Goal: Task Accomplishment & Management: Complete application form

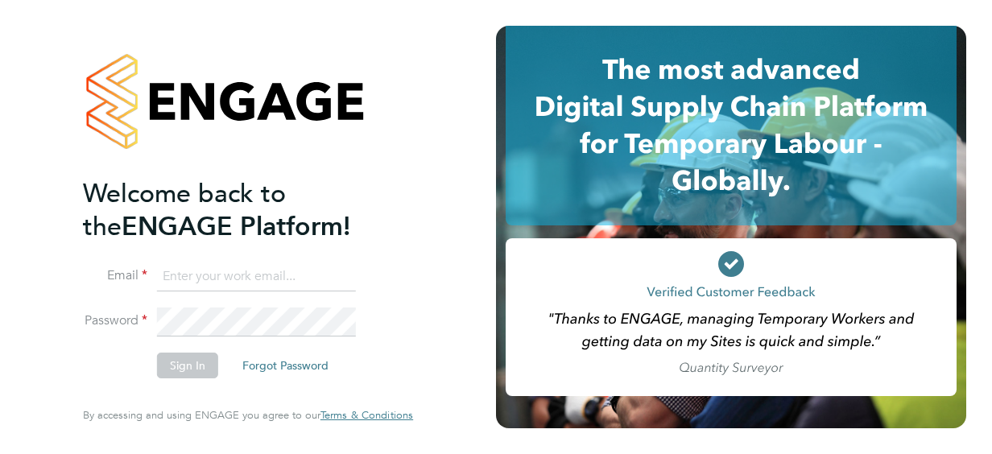
type input "[EMAIL_ADDRESS][DOMAIN_NAME]"
click at [184, 365] on button "Sign In" at bounding box center [187, 366] width 61 height 26
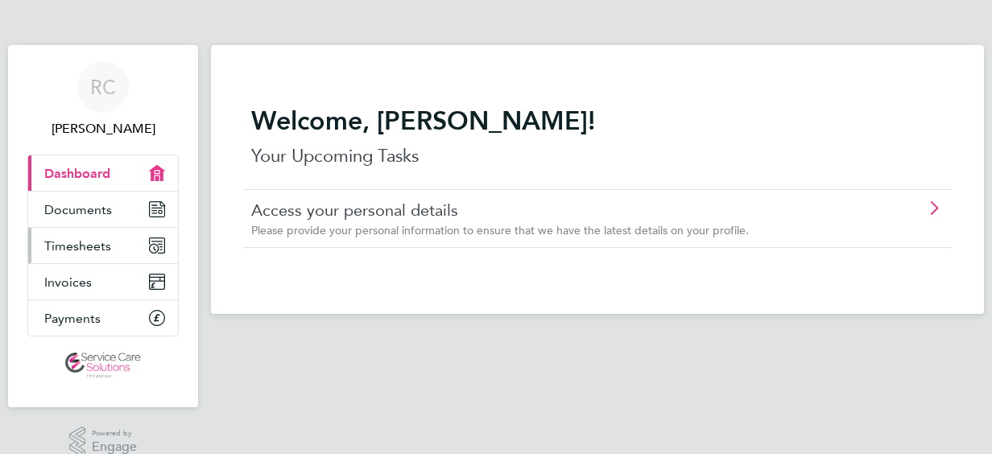
click at [95, 241] on span "Timesheets" at bounding box center [77, 245] width 67 height 15
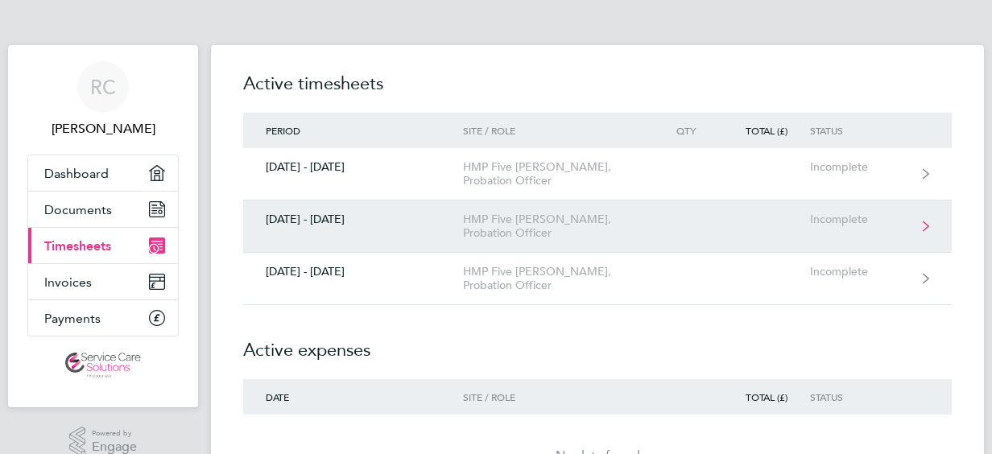
drag, startPoint x: 848, startPoint y: 221, endPoint x: 320, endPoint y: 218, distance: 528.1
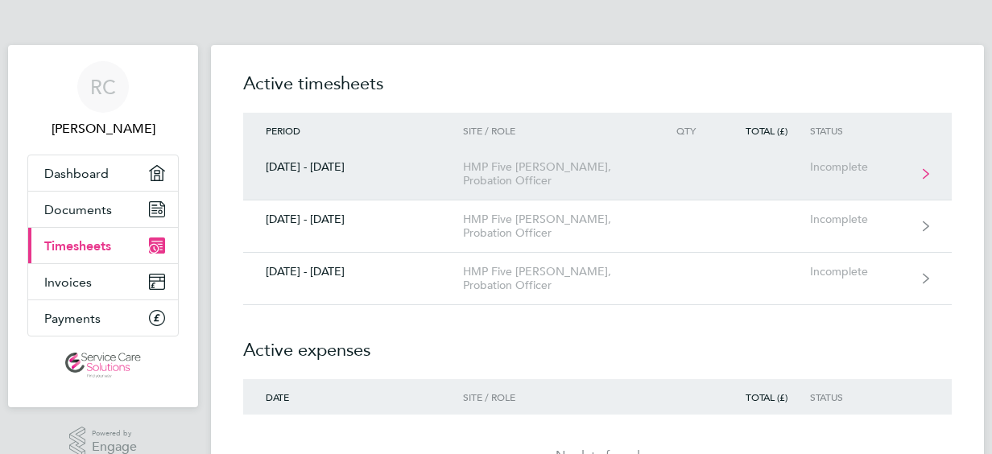
drag, startPoint x: 320, startPoint y: 218, endPoint x: 837, endPoint y: 167, distance: 519.3
click at [837, 167] on div "Incomplete" at bounding box center [859, 167] width 99 height 14
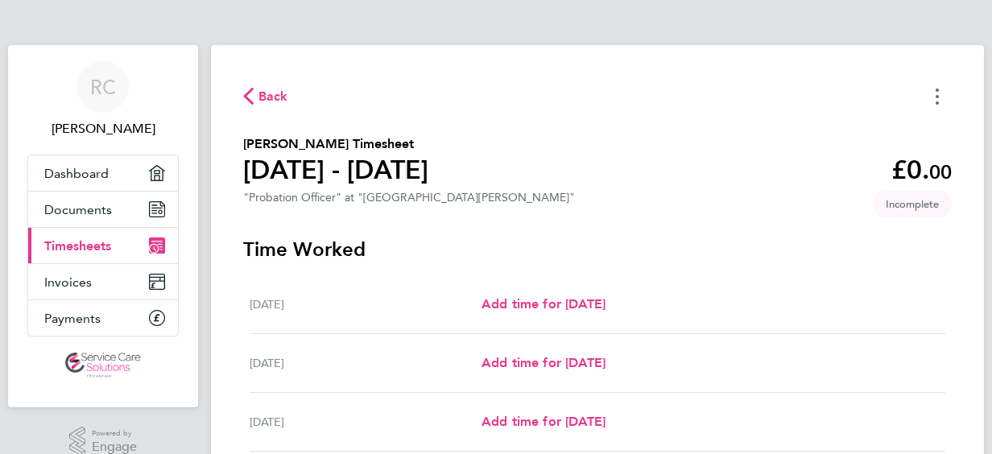
click at [935, 93] on icon "Timesheets Menu" at bounding box center [936, 97] width 3 height 16
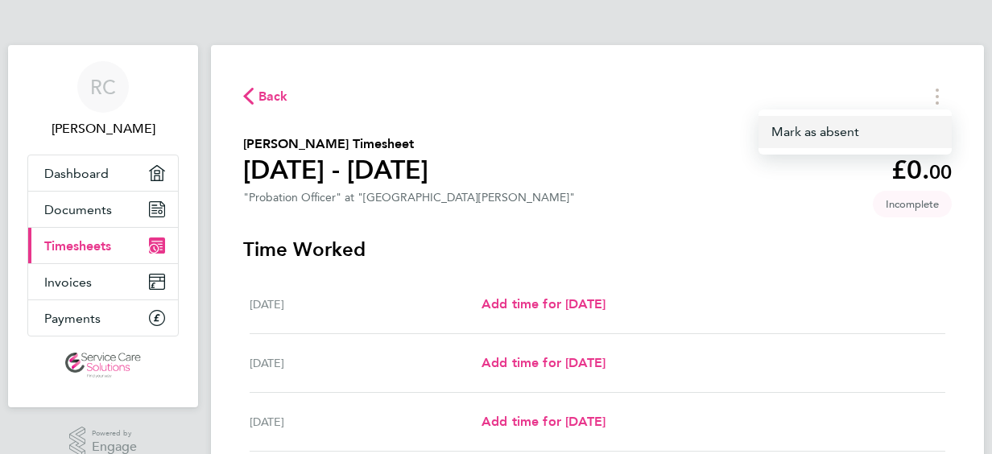
click at [835, 135] on button "Mark as absent" at bounding box center [854, 132] width 193 height 32
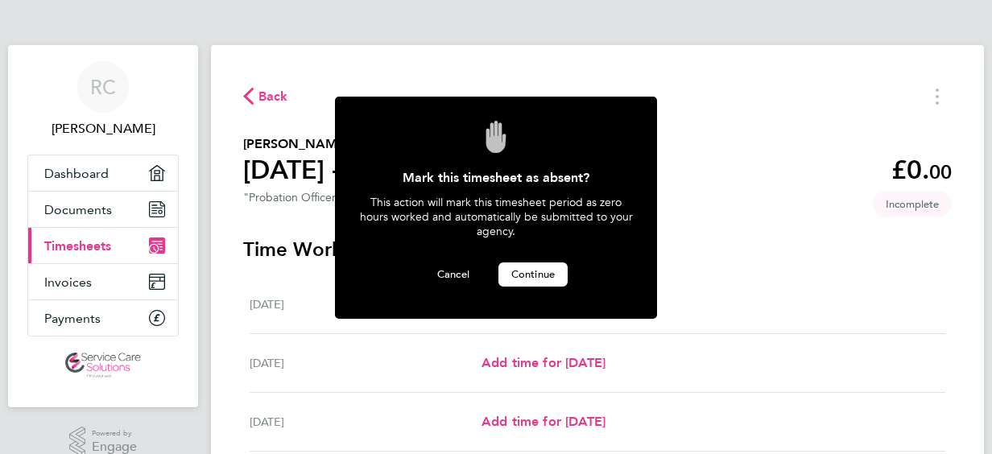
click at [538, 267] on span "Continue" at bounding box center [532, 274] width 43 height 14
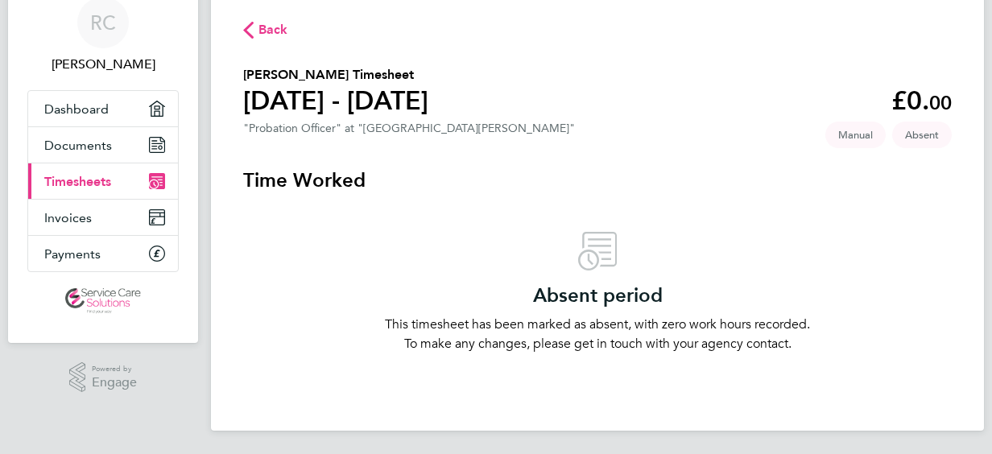
scroll to position [68, 0]
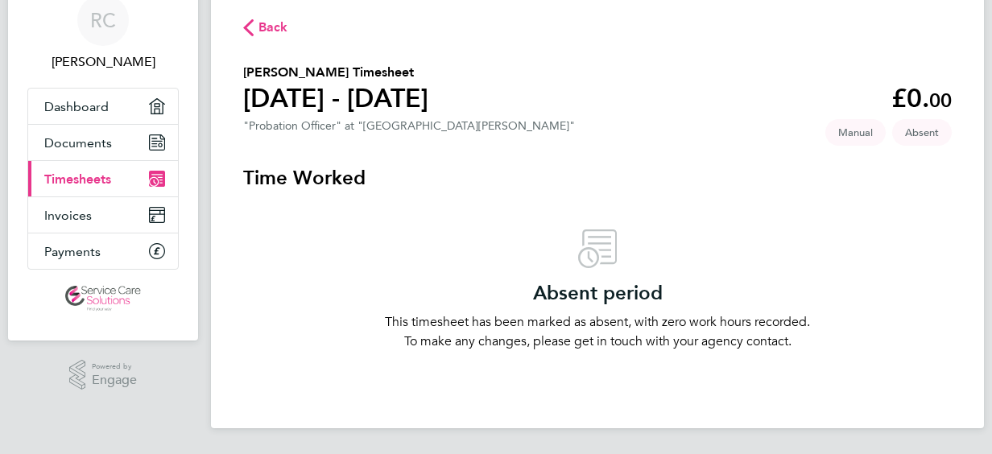
click at [250, 19] on icon "button" at bounding box center [248, 27] width 10 height 17
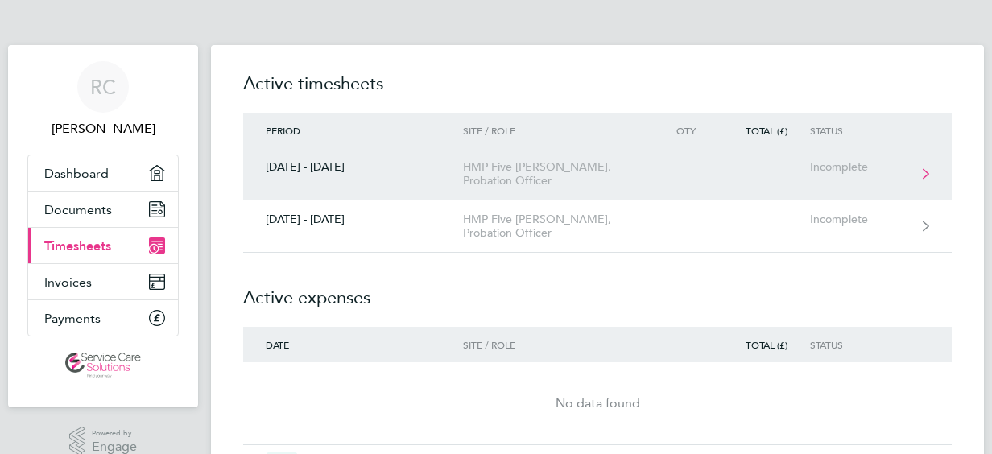
click at [829, 163] on div "Incomplete" at bounding box center [859, 167] width 99 height 14
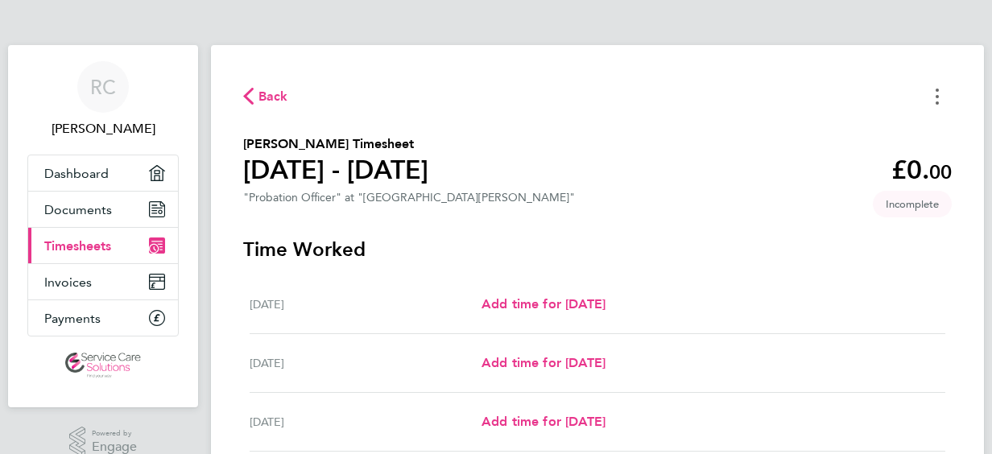
click at [938, 96] on circle "Timesheets Menu" at bounding box center [936, 96] width 3 height 3
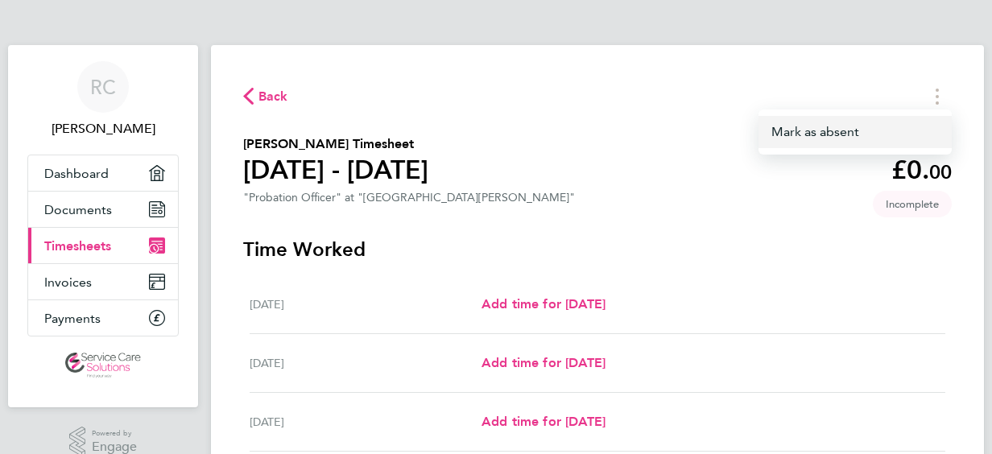
click at [832, 129] on button "Mark as absent" at bounding box center [854, 132] width 193 height 32
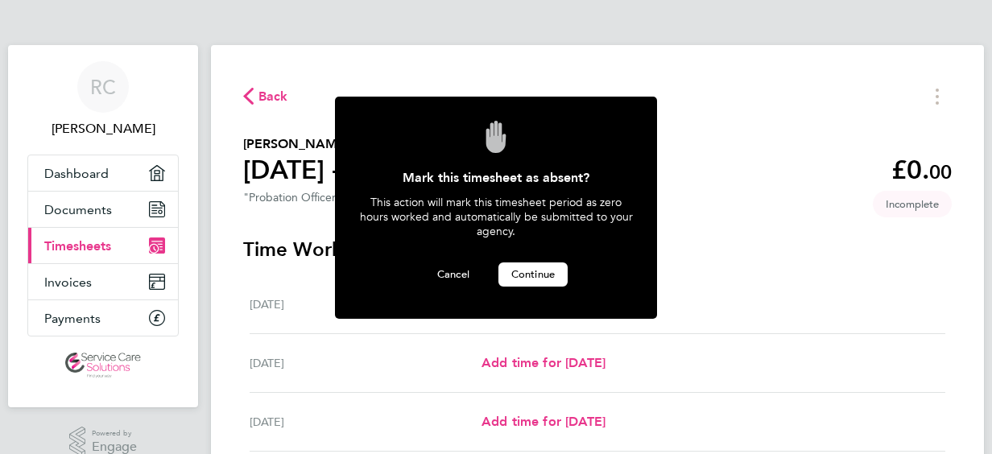
click at [545, 267] on span "Continue" at bounding box center [532, 274] width 43 height 14
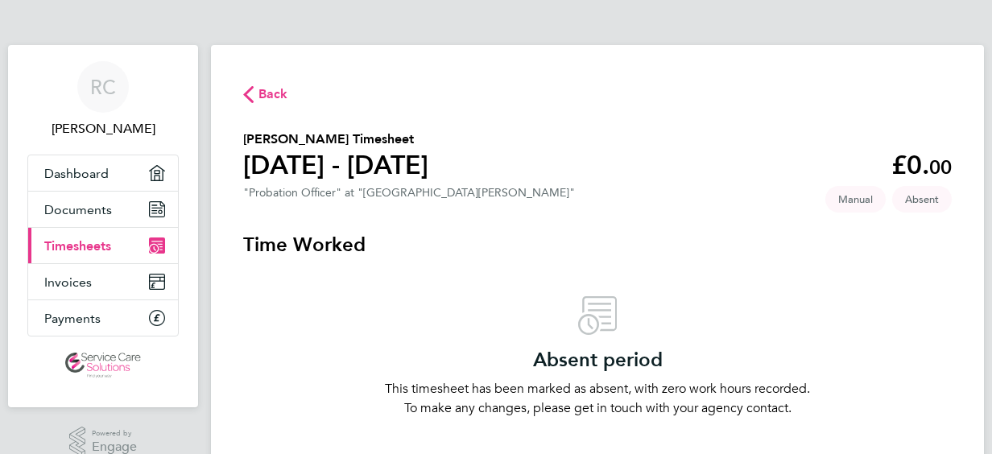
click at [68, 240] on span "Timesheets" at bounding box center [77, 245] width 67 height 15
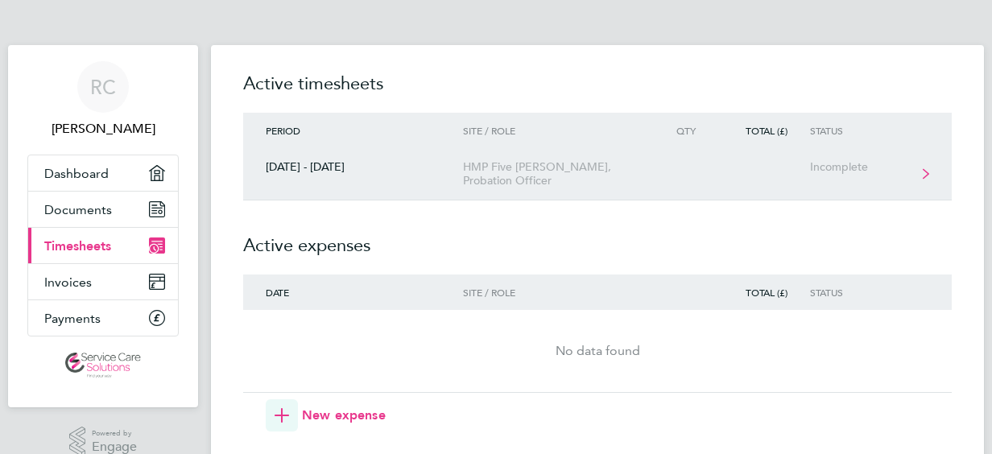
click at [586, 164] on div "HMP Five [PERSON_NAME], Probation Officer" at bounding box center [555, 173] width 184 height 27
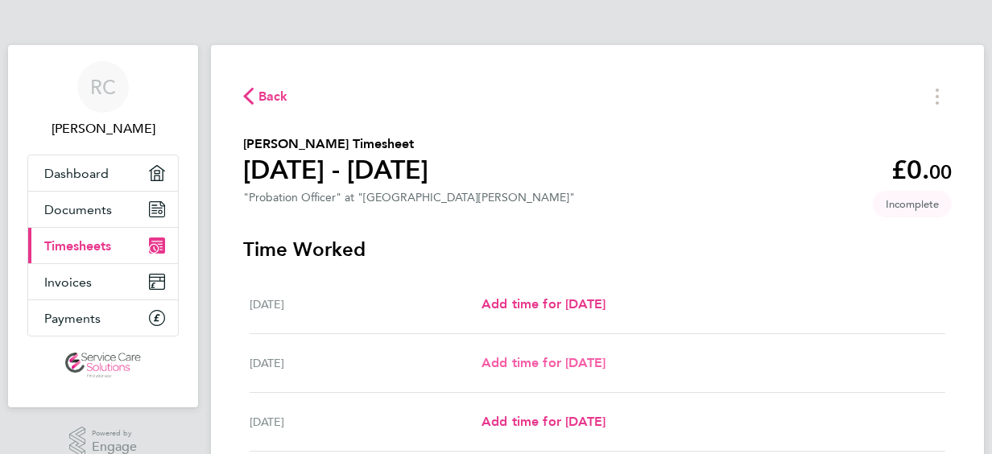
click at [531, 359] on span "Add time for [DATE]" at bounding box center [543, 362] width 124 height 15
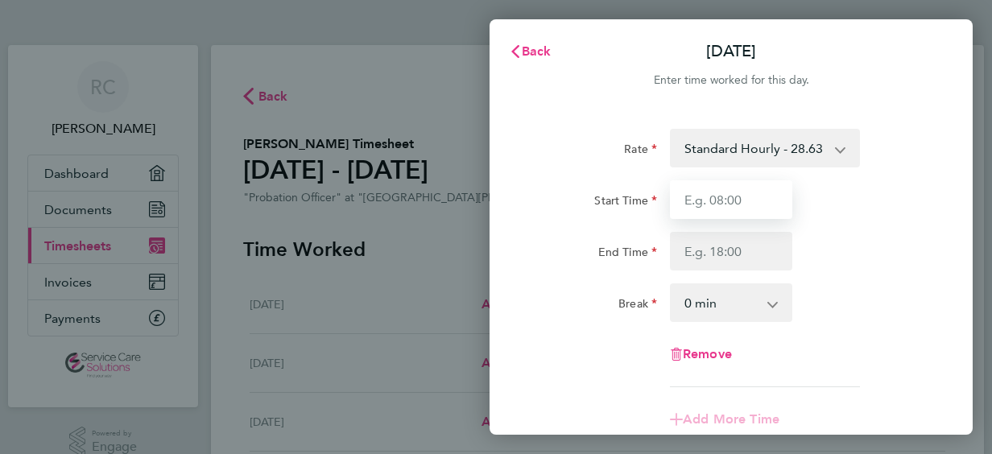
click at [707, 203] on input "Start Time" at bounding box center [731, 199] width 122 height 39
type input "08:00"
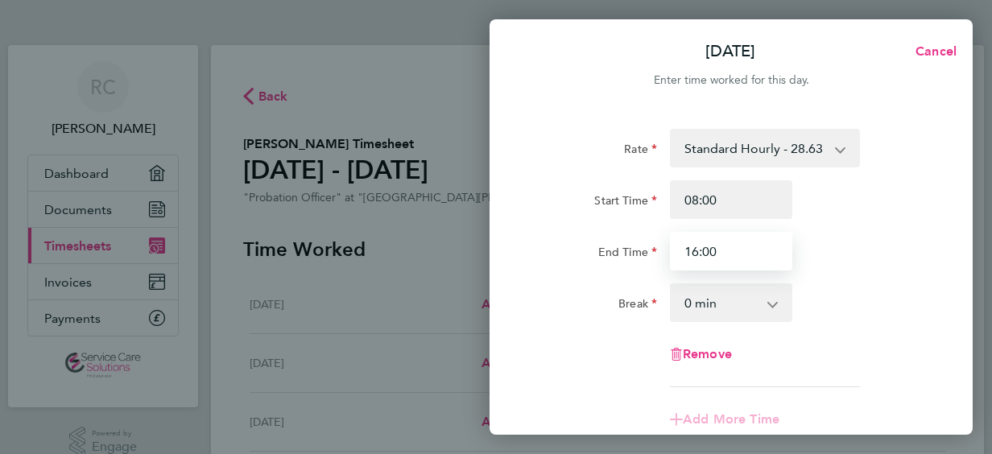
type input "16:00"
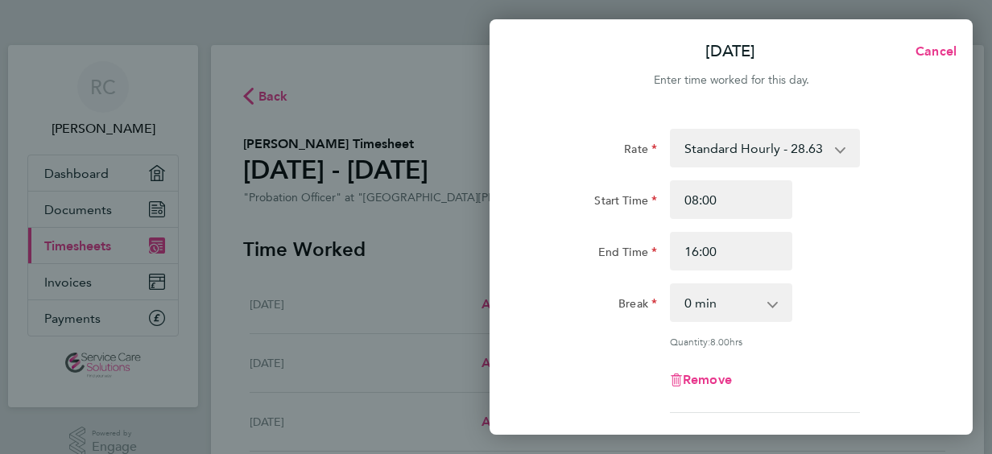
click at [775, 308] on app-icon-cross-button at bounding box center [780, 302] width 19 height 35
click at [766, 302] on select "0 min 15 min 30 min 45 min 60 min 75 min 90 min" at bounding box center [721, 302] width 100 height 35
select select "30"
click at [671, 285] on select "0 min 15 min 30 min 45 min 60 min 75 min 90 min" at bounding box center [721, 302] width 100 height 35
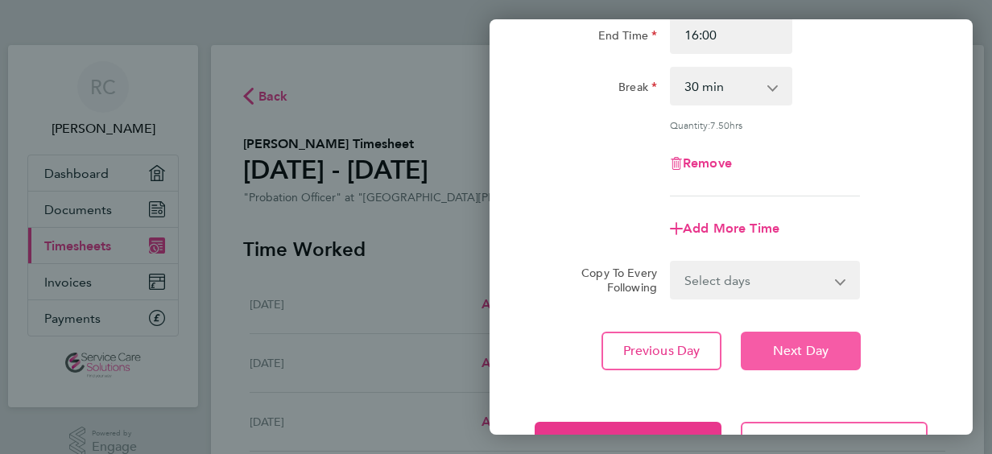
click at [808, 346] on span "Next Day" at bounding box center [801, 351] width 56 height 16
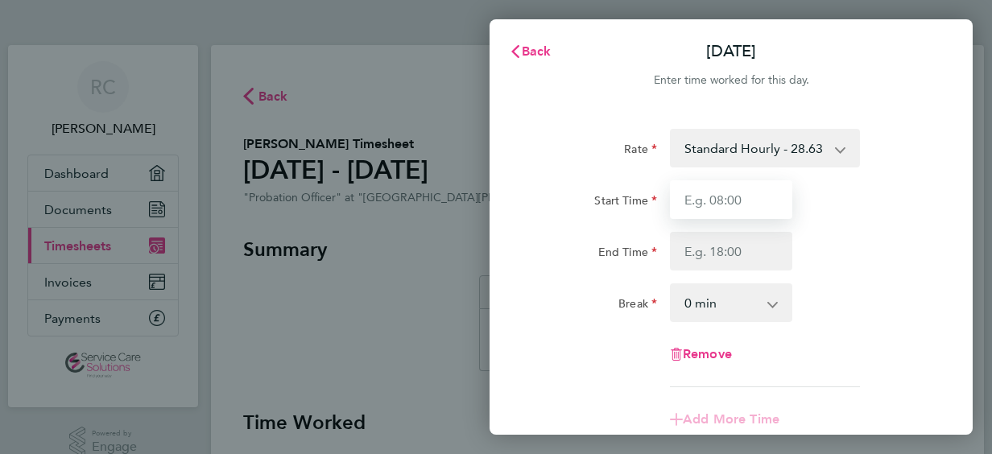
click at [704, 201] on input "Start Time" at bounding box center [731, 199] width 122 height 39
type input "08:00"
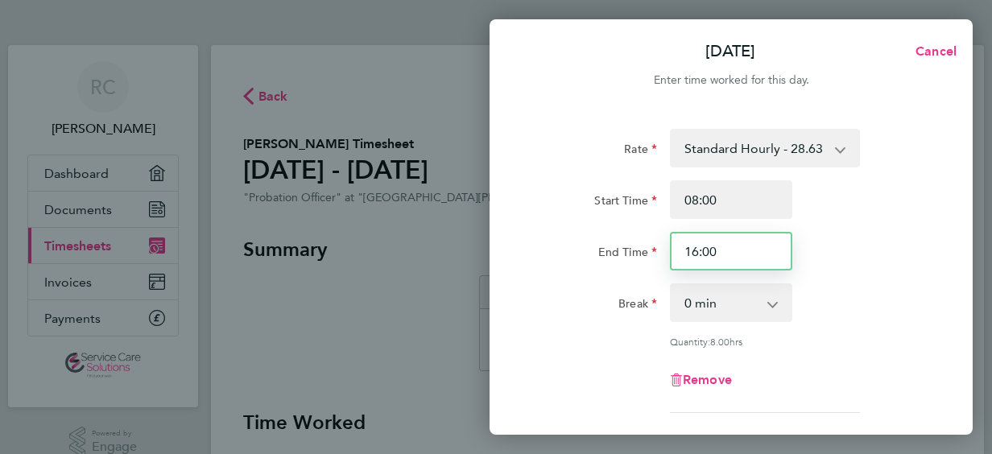
drag, startPoint x: 704, startPoint y: 248, endPoint x: 721, endPoint y: 250, distance: 17.0
click at [721, 250] on input "16:00" at bounding box center [731, 251] width 122 height 39
type input "16:45"
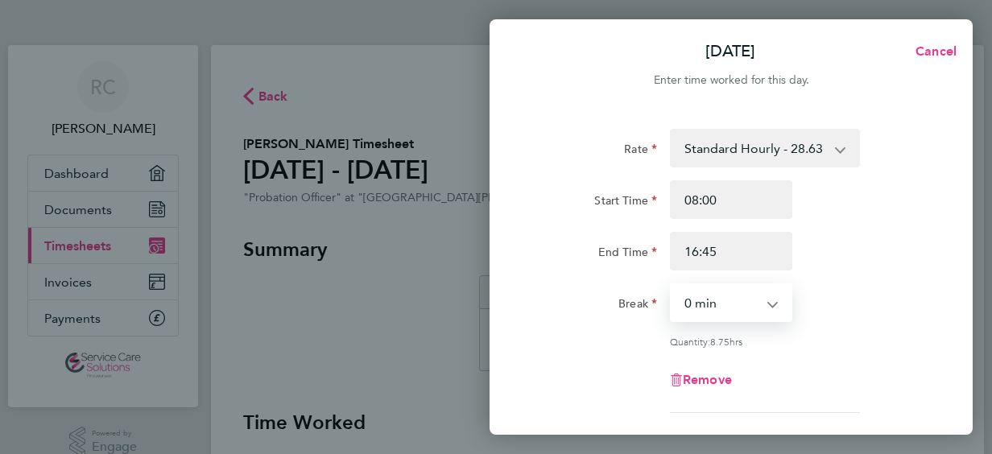
click at [741, 299] on select "0 min 15 min 30 min 45 min 60 min 75 min 90 min" at bounding box center [721, 302] width 100 height 35
select select "30"
click at [671, 285] on select "0 min 15 min 30 min 45 min 60 min 75 min 90 min" at bounding box center [721, 302] width 100 height 35
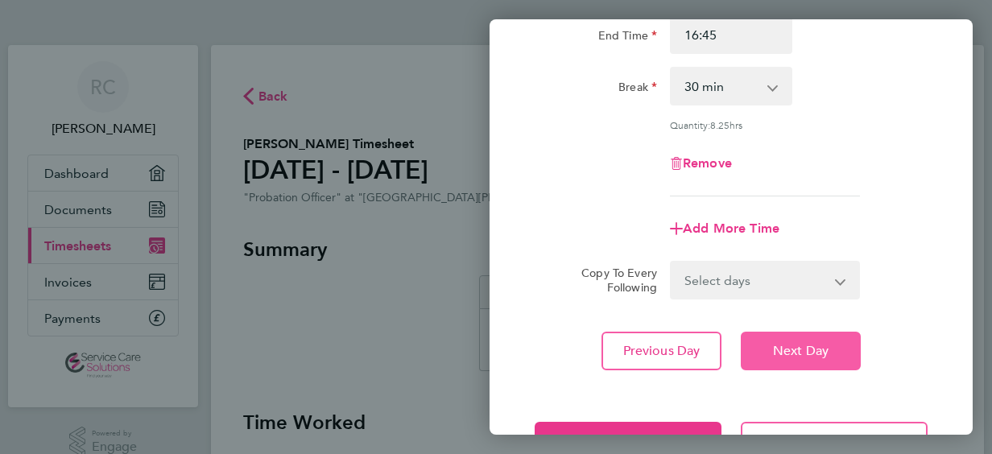
click at [795, 353] on span "Next Day" at bounding box center [801, 351] width 56 height 16
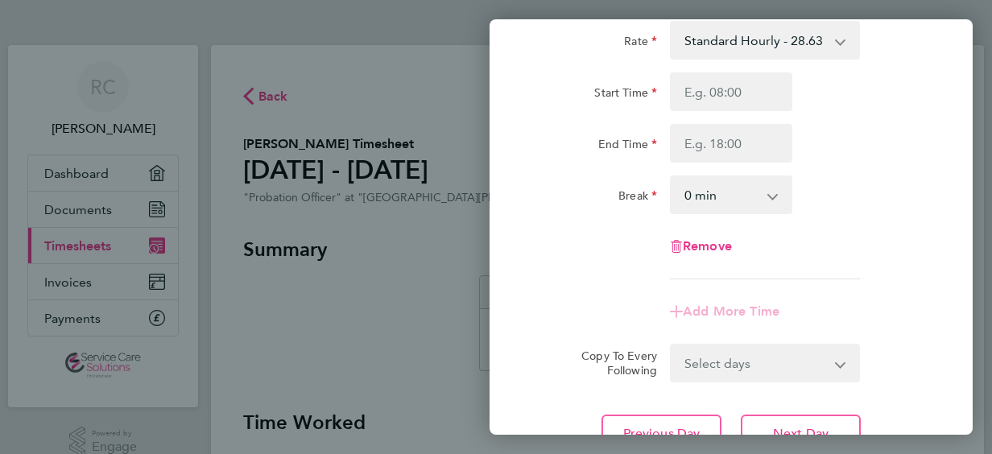
scroll to position [88, 0]
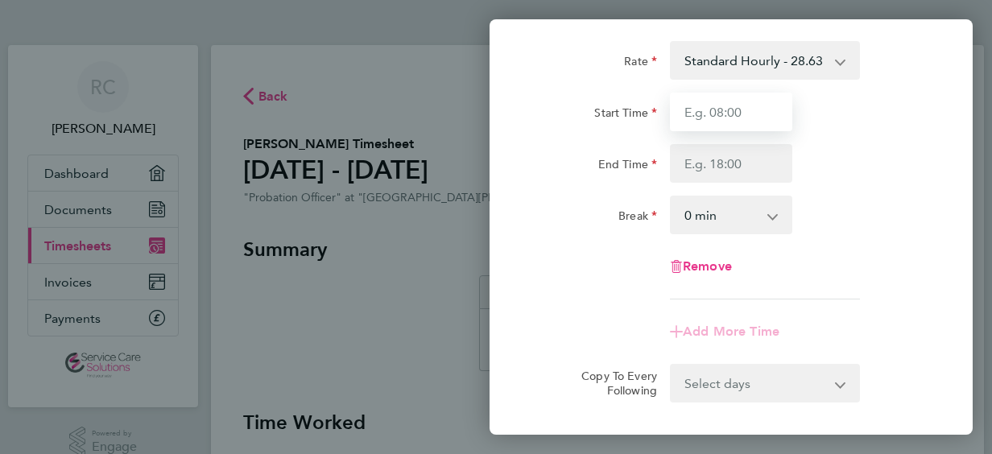
click at [720, 105] on input "Start Time" at bounding box center [731, 112] width 122 height 39
type input "08:00"
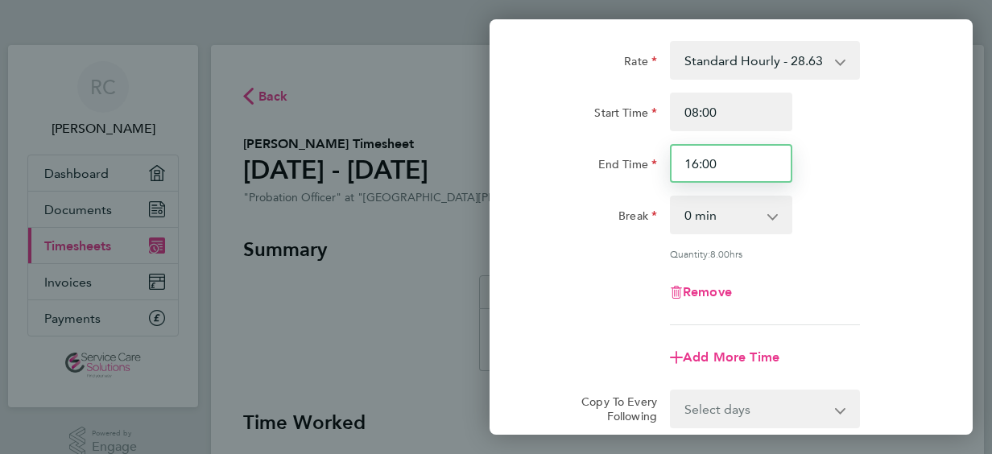
click at [703, 159] on input "16:00" at bounding box center [731, 163] width 122 height 39
type input "16:30"
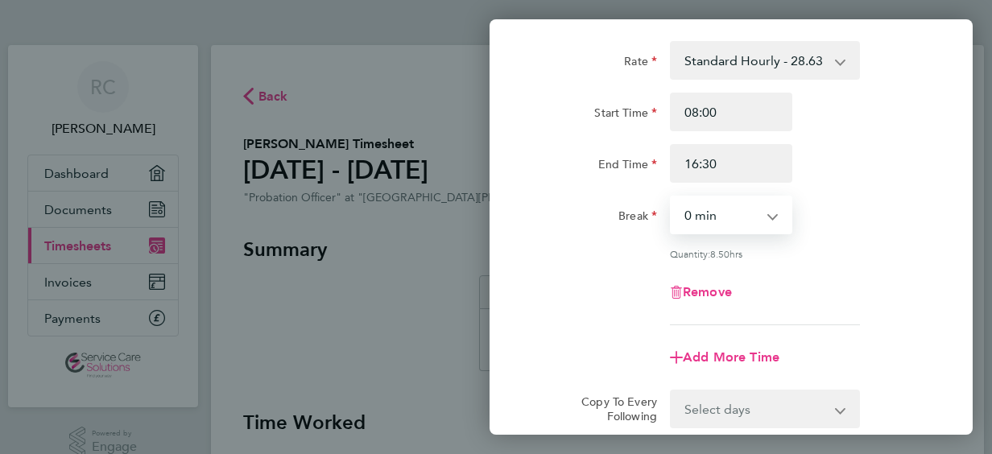
click at [710, 215] on select "0 min 15 min 30 min 45 min 60 min 75 min 90 min" at bounding box center [721, 214] width 100 height 35
select select "30"
click at [671, 197] on select "0 min 15 min 30 min 45 min 60 min 75 min 90 min" at bounding box center [721, 214] width 100 height 35
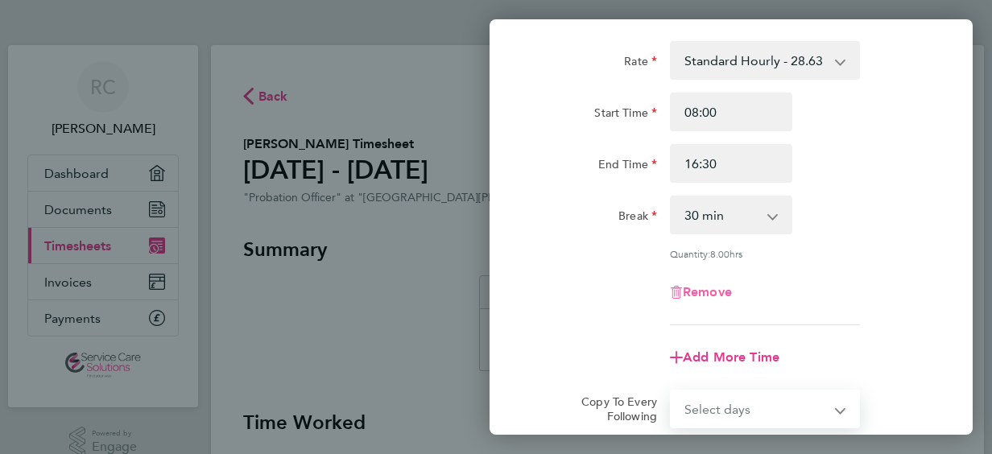
scroll to position [273, 0]
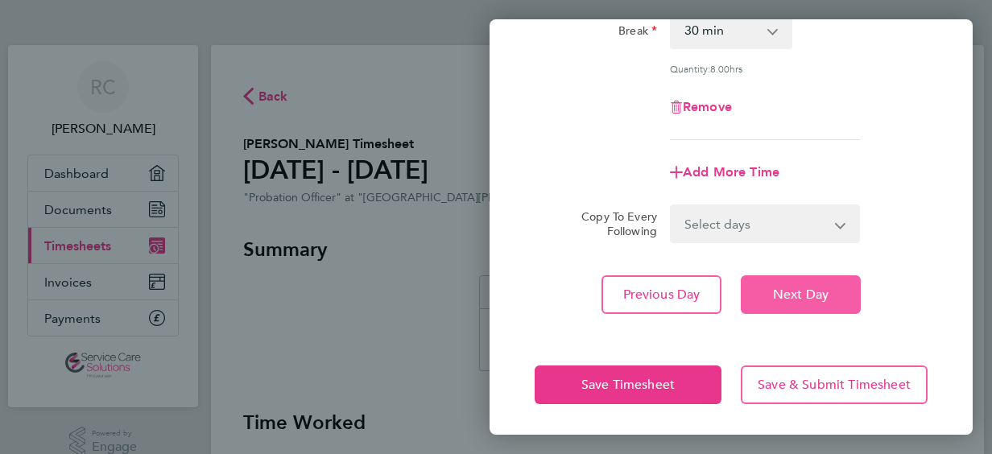
click at [790, 296] on span "Next Day" at bounding box center [801, 295] width 56 height 16
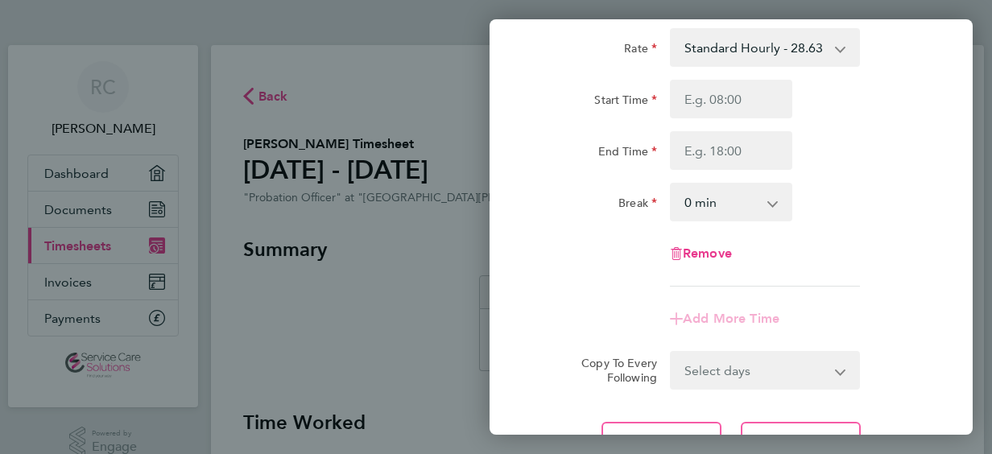
scroll to position [87, 0]
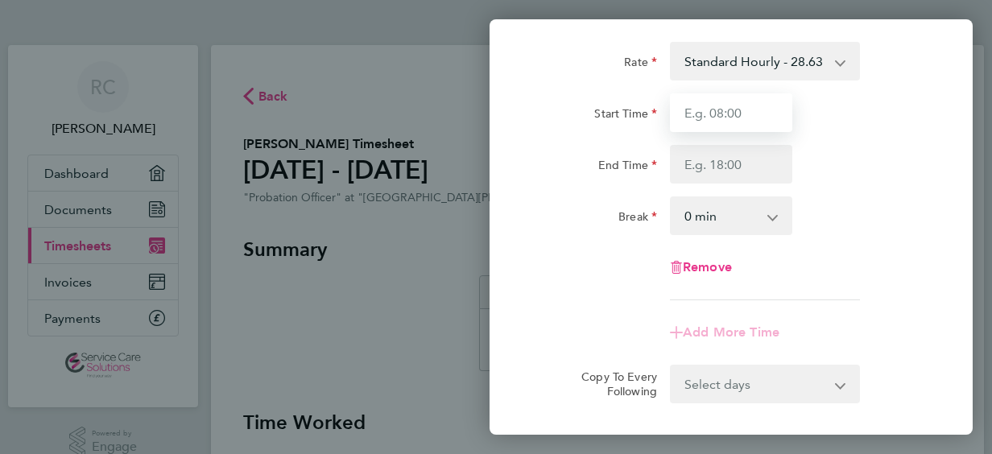
click at [737, 108] on input "Start Time" at bounding box center [731, 112] width 122 height 39
type input "08:00"
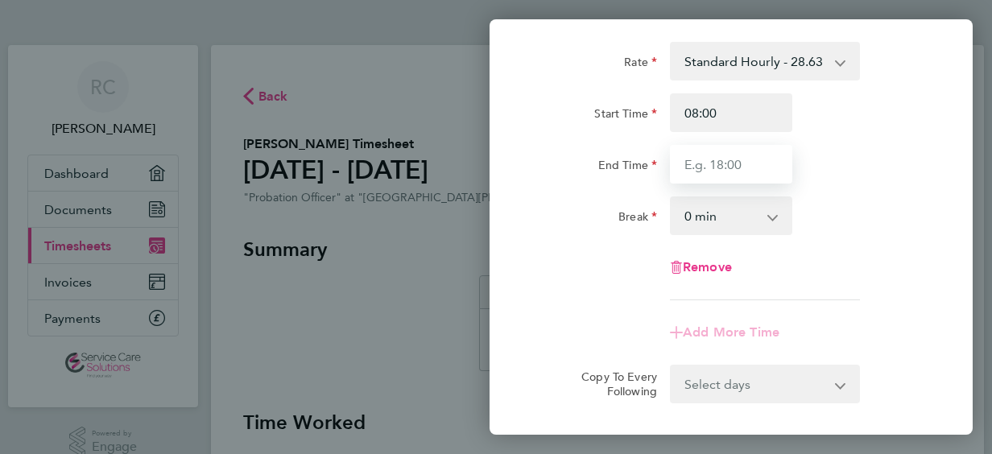
type input "16:00"
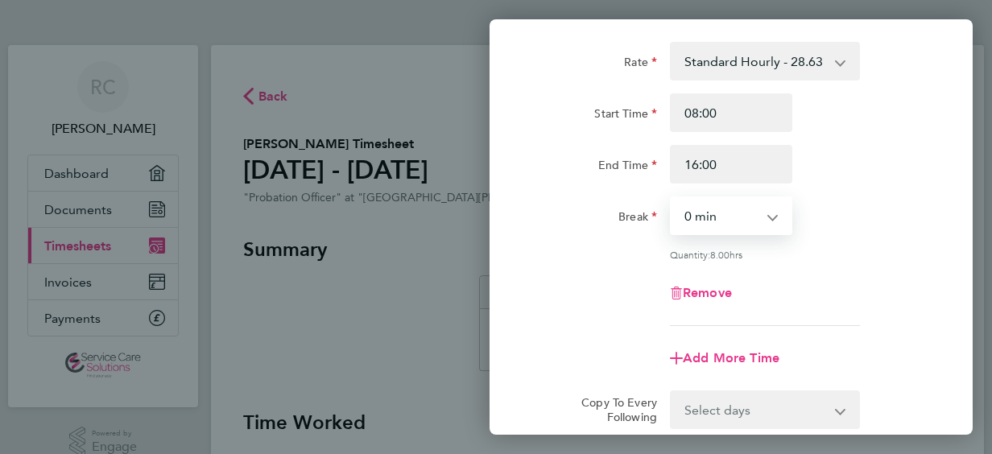
click at [742, 223] on select "0 min 15 min 30 min 45 min 60 min 75 min 90 min" at bounding box center [721, 215] width 100 height 35
select select "30"
click at [671, 198] on select "0 min 15 min 30 min 45 min 60 min 75 min 90 min" at bounding box center [721, 215] width 100 height 35
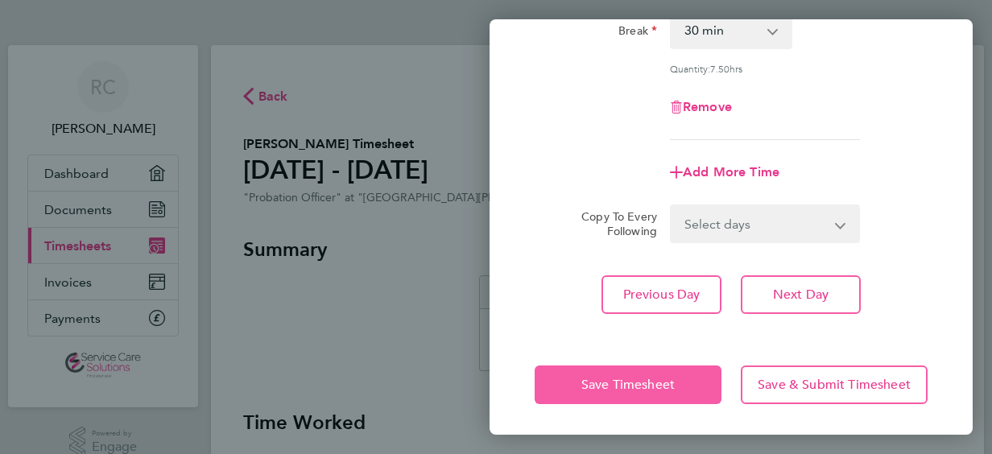
click at [621, 383] on span "Save Timesheet" at bounding box center [627, 385] width 93 height 16
